Goal: Go to known website: Access a specific website the user already knows

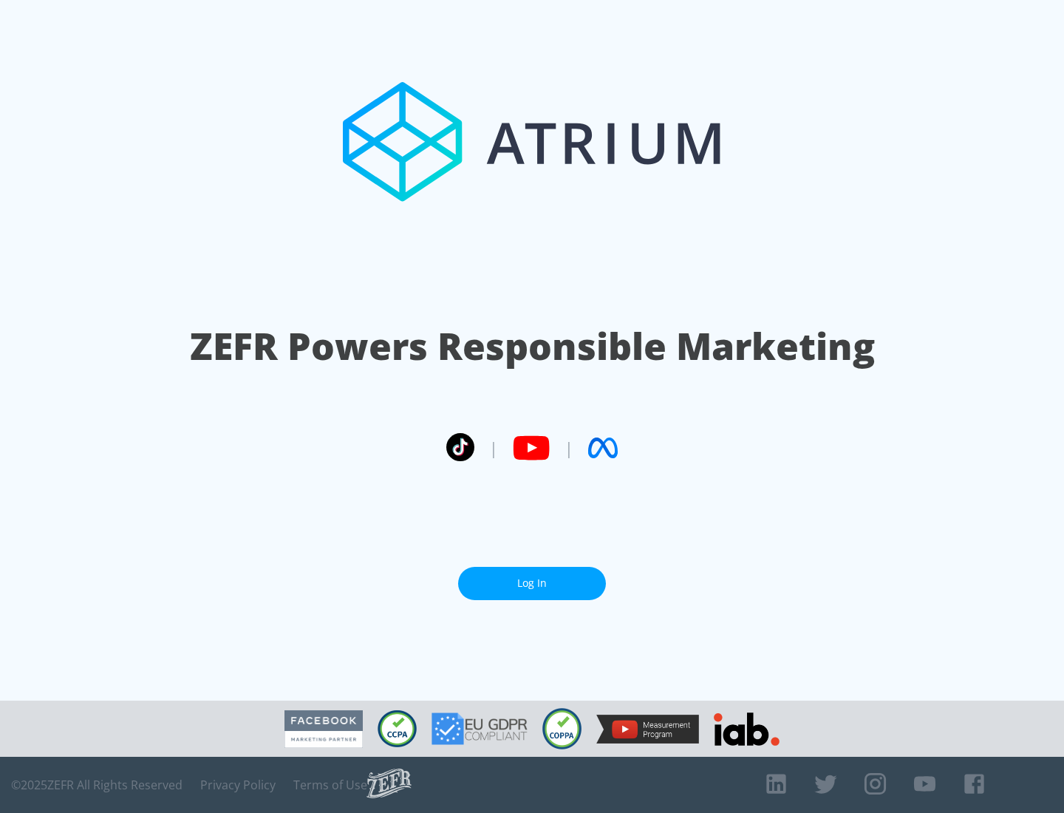
click at [532, 577] on link "Log In" at bounding box center [532, 583] width 148 height 33
